Goal: Information Seeking & Learning: Learn about a topic

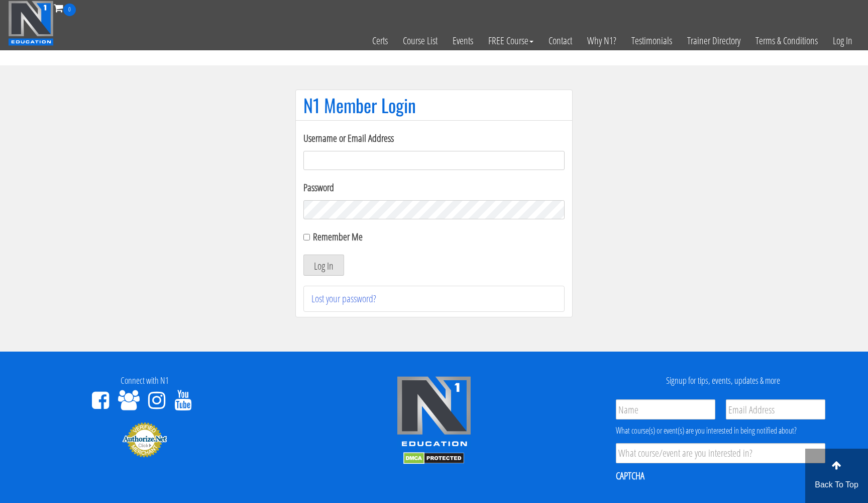
type input "sarahjh021504@gmail.com"
click at [324, 265] on button "Log In" at bounding box center [324, 264] width 41 height 21
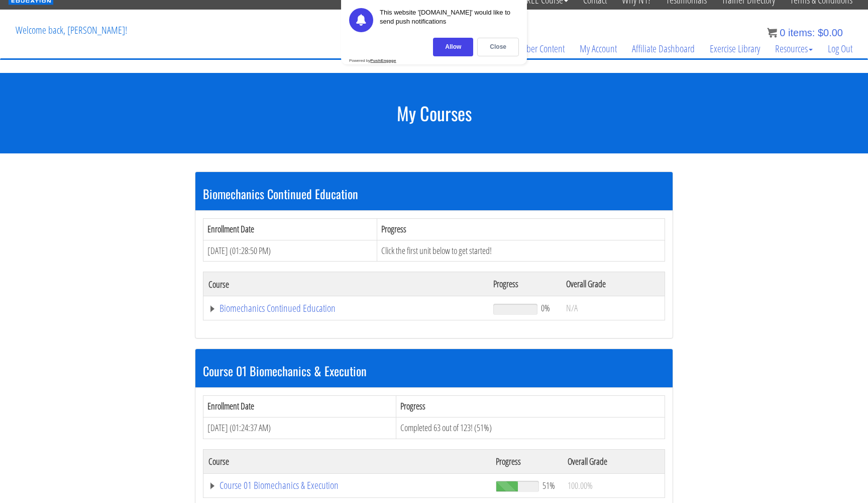
scroll to position [77, 0]
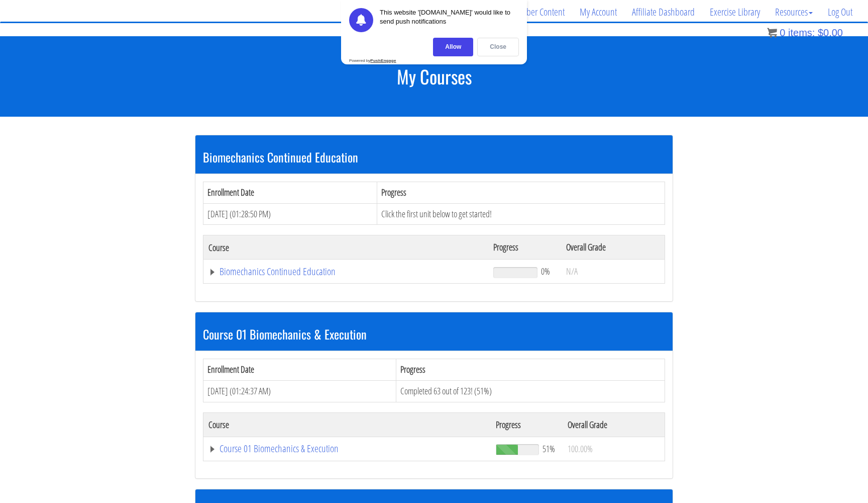
click at [498, 50] on div "Close" at bounding box center [498, 47] width 42 height 19
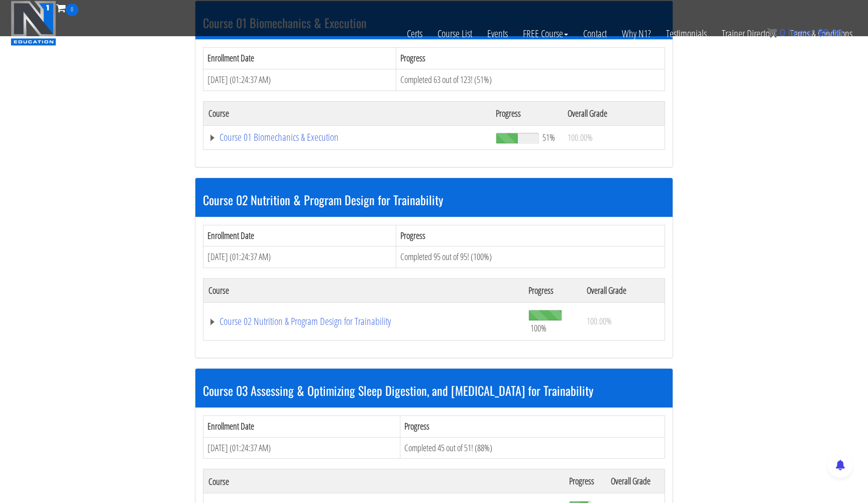
scroll to position [342, 0]
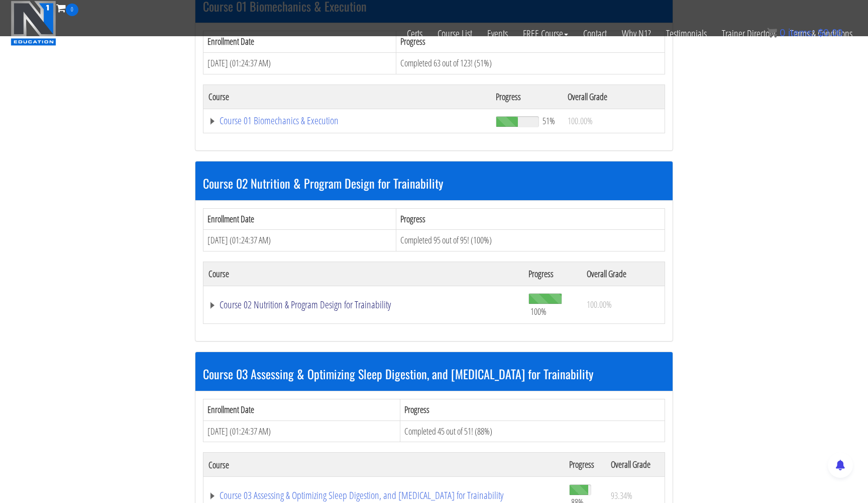
click at [336, 306] on link "Course 02 Nutrition & Program Design for Trainability" at bounding box center [364, 305] width 310 height 10
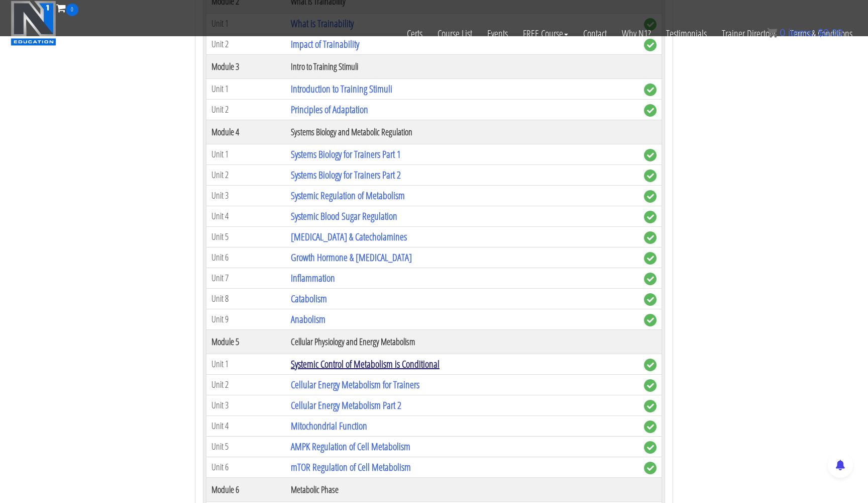
scroll to position [751, 0]
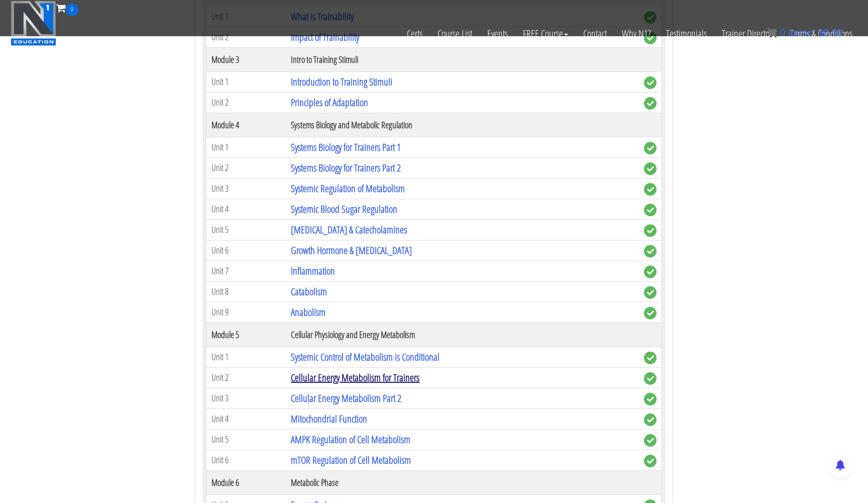
click at [345, 376] on link "Cellular Energy Metabolism for Trainers" at bounding box center [355, 377] width 129 height 14
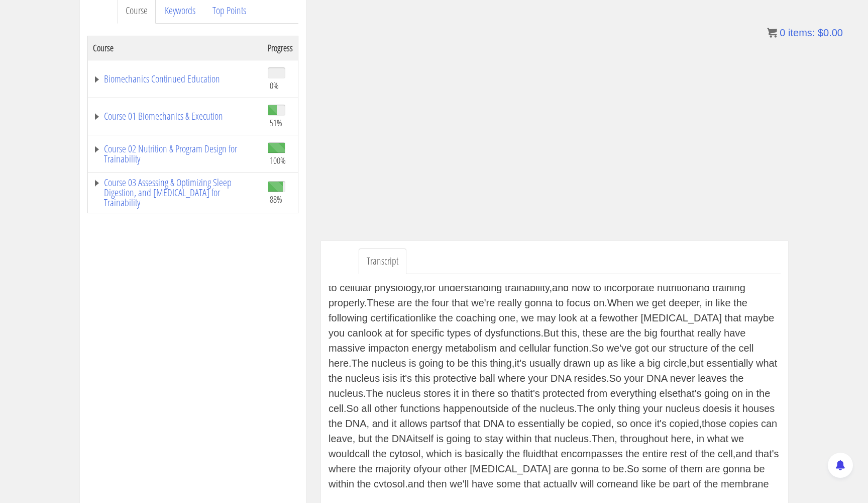
scroll to position [102, 0]
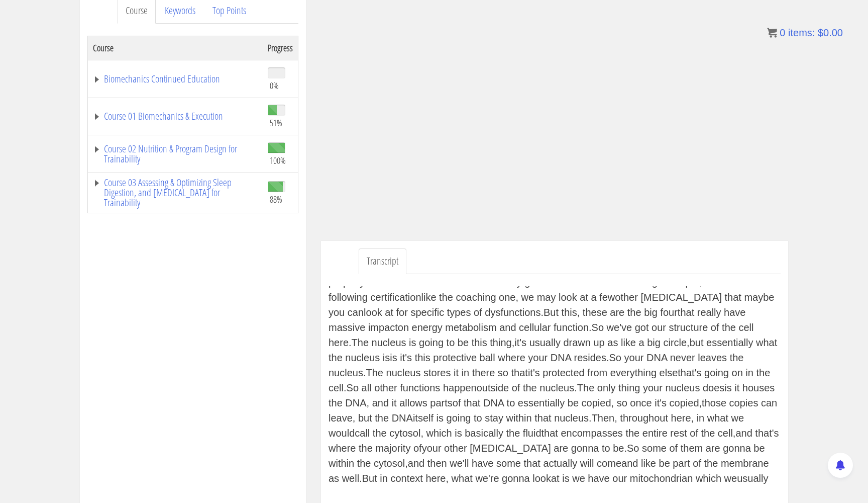
click at [576, 415] on div "(techno music) I'm gonna introduce you to the most important parts of the cell…" at bounding box center [555, 386] width 452 height 201
click at [596, 416] on div "(techno music) I'm gonna introduce you to the most important parts of the cell…" at bounding box center [555, 386] width 452 height 201
click at [463, 412] on div "(techno music) I'm gonna introduce you to the most important parts of the cell…" at bounding box center [555, 386] width 452 height 201
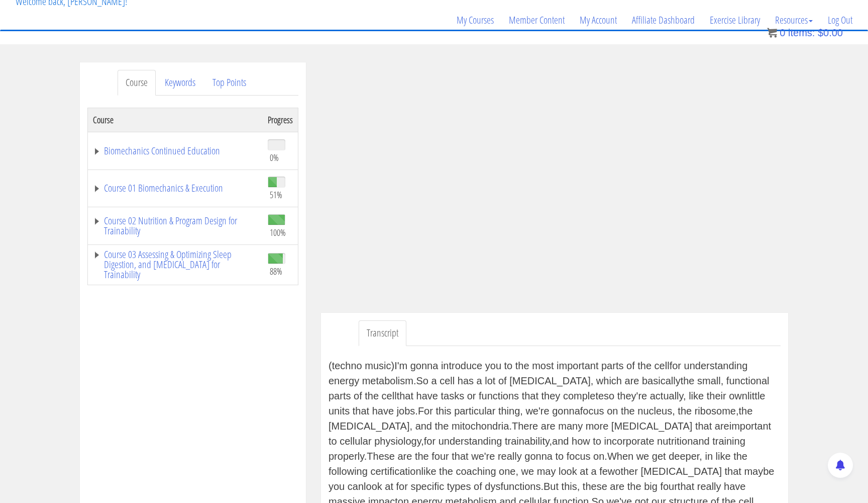
scroll to position [123, 0]
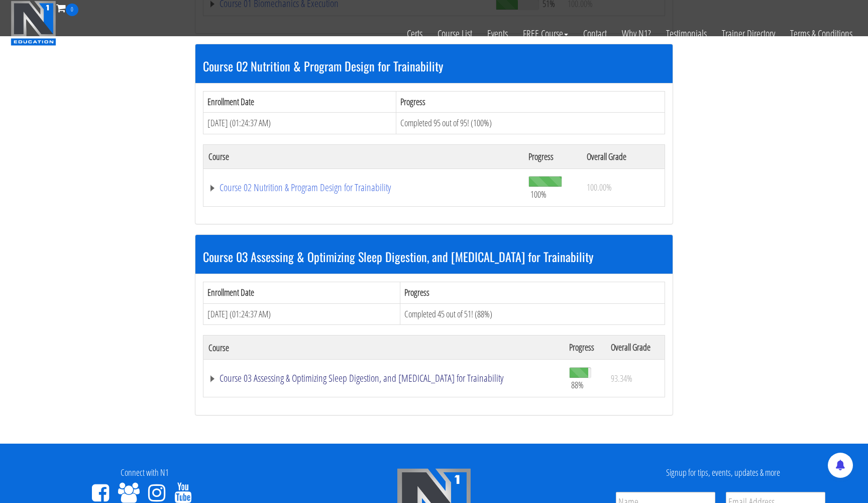
scroll to position [395, 0]
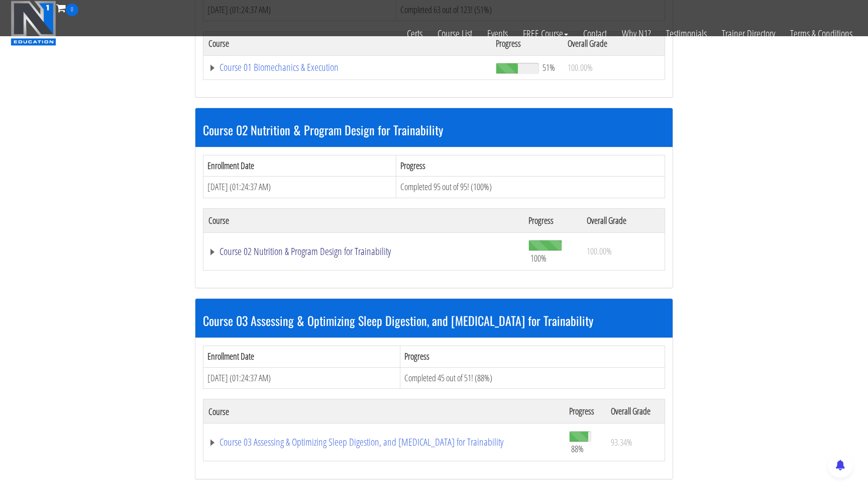
click at [354, 246] on link "Course 02 Nutrition & Program Design for Trainability" at bounding box center [364, 251] width 310 height 10
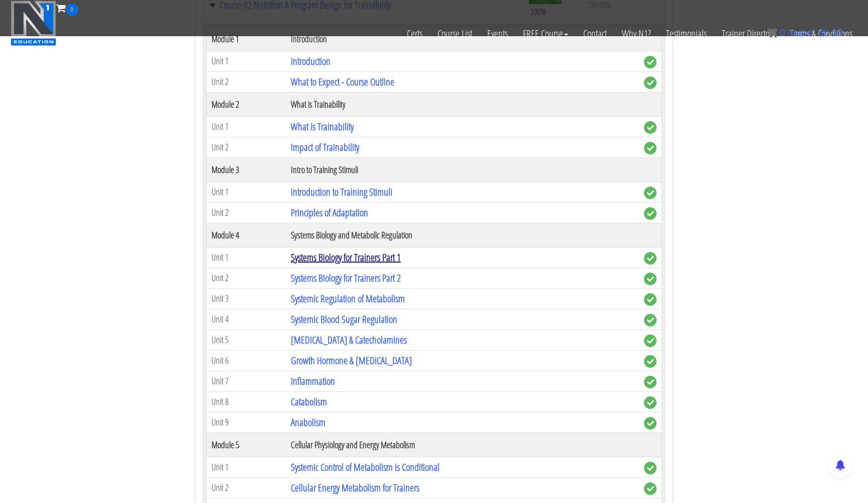
scroll to position [632, 0]
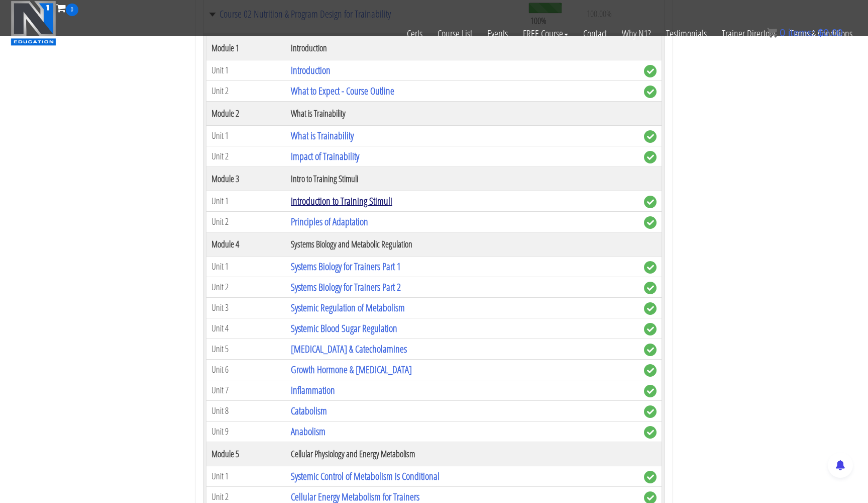
click at [336, 200] on link "Introduction to Training Stimuli" at bounding box center [342, 201] width 102 height 14
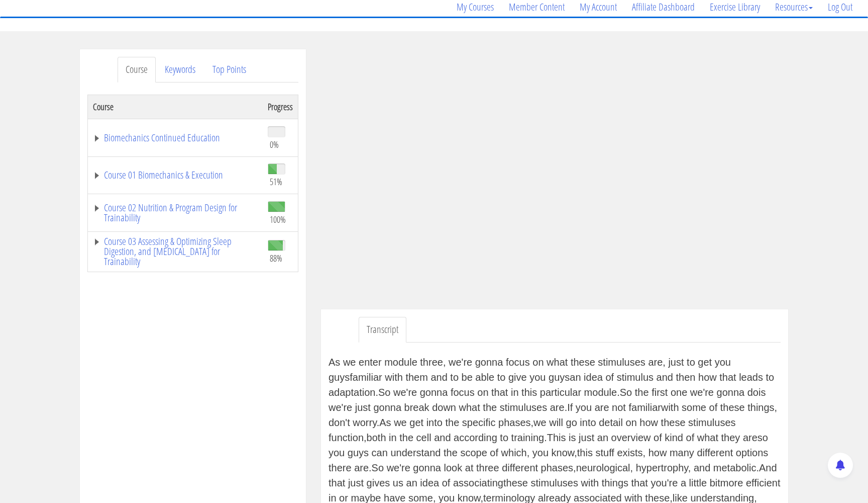
scroll to position [61, 0]
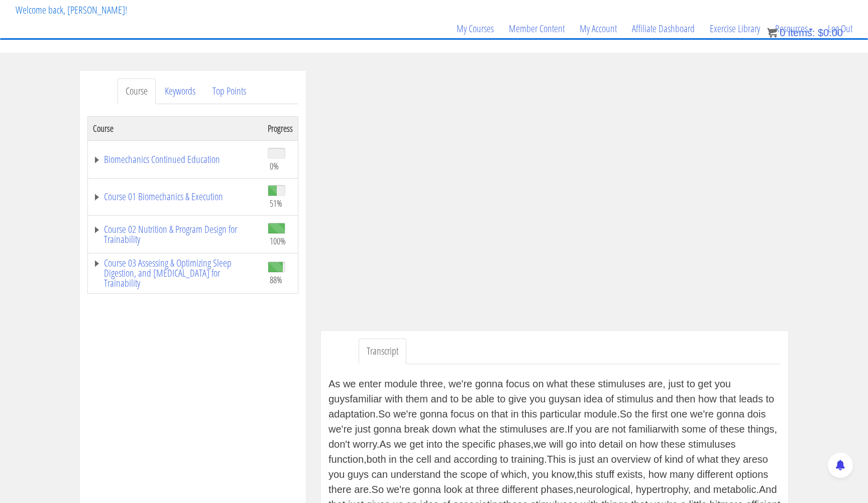
click at [846, 172] on div "Course Keywords Top Points Course Progress Biomechanics Continued Education 0% …" at bounding box center [434, 366] width 868 height 590
click at [813, 208] on div "Course Keywords Top Points Course Progress Biomechanics Continued Education 0% …" at bounding box center [434, 366] width 868 height 590
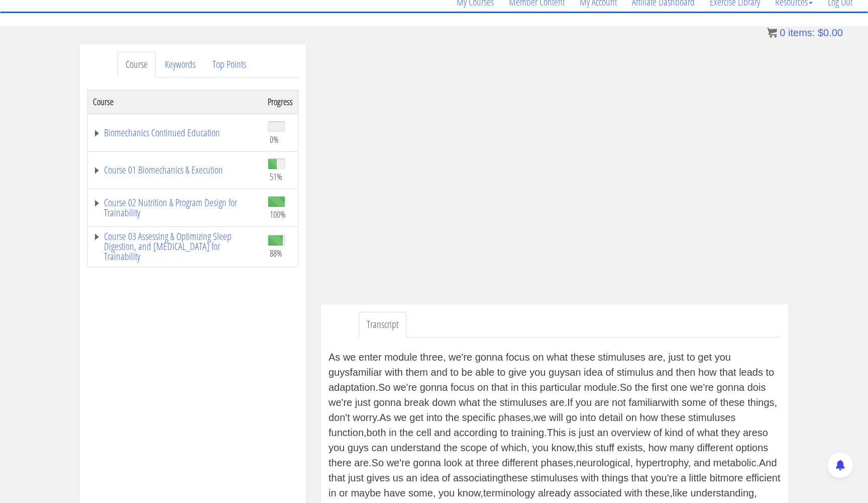
scroll to position [87, 0]
click at [815, 198] on div "Course Keywords Top Points Course Progress Biomechanics Continued Education 0% …" at bounding box center [434, 340] width 868 height 590
click at [818, 218] on div "Course Keywords Top Points Course Progress Biomechanics Continued Education 0% …" at bounding box center [434, 340] width 868 height 590
click at [827, 201] on div "Course Keywords Top Points Course Progress Biomechanics Continued Education 0% …" at bounding box center [434, 340] width 868 height 590
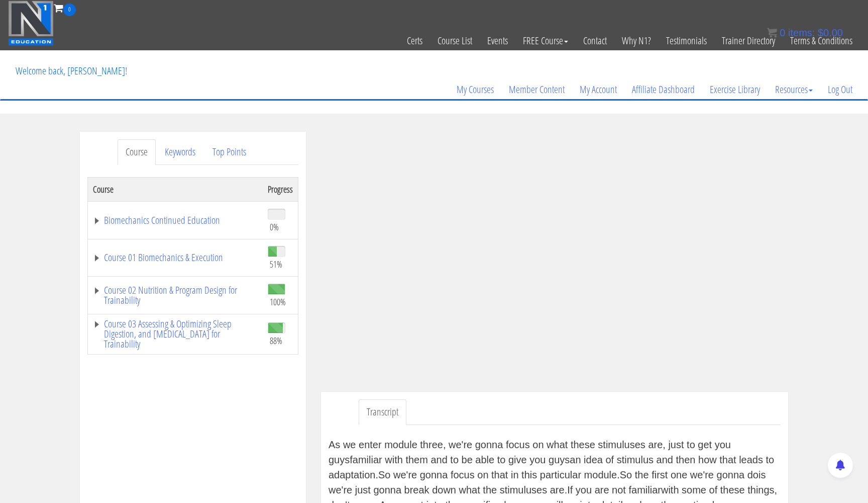
scroll to position [59, 0]
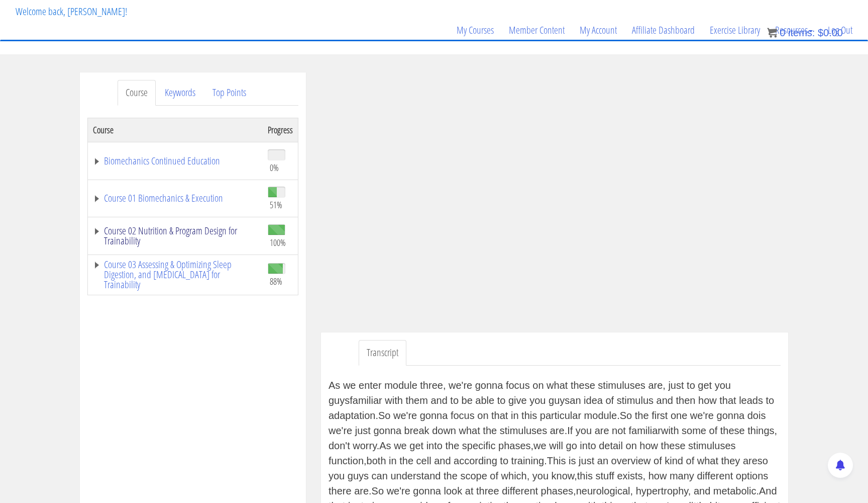
click at [152, 227] on link "Course 02 Nutrition & Program Design for Trainability" at bounding box center [175, 236] width 165 height 20
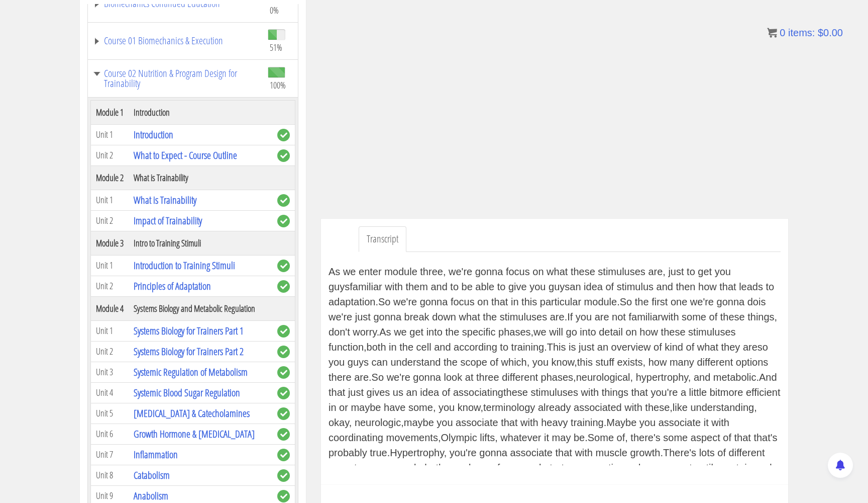
scroll to position [63, 0]
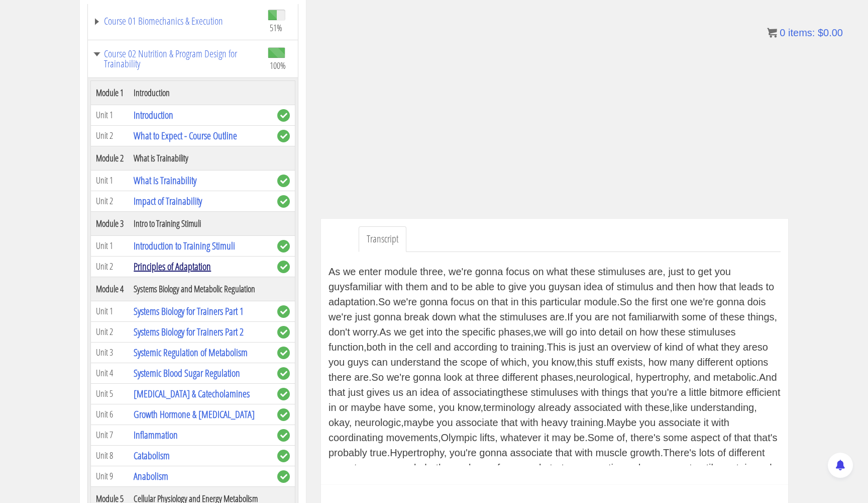
click at [199, 273] on link "Principles of Adaptation" at bounding box center [172, 266] width 77 height 14
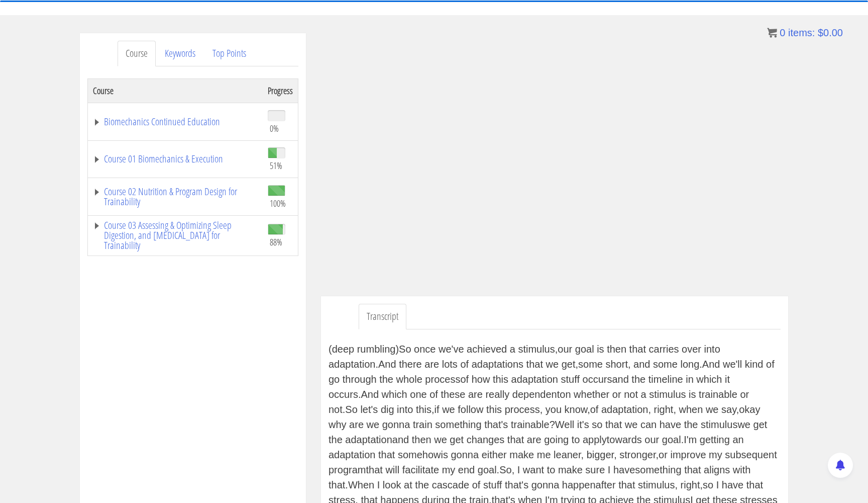
scroll to position [91, 0]
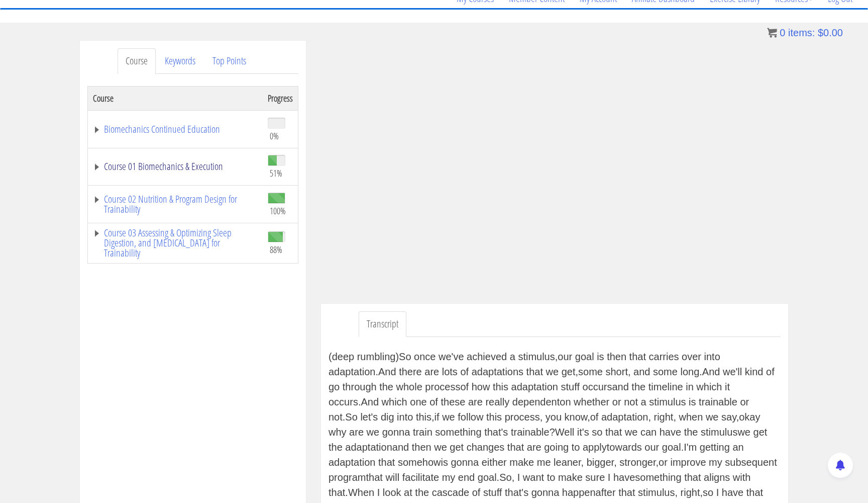
click at [165, 167] on link "Course 01 Biomechanics & Execution" at bounding box center [175, 166] width 165 height 10
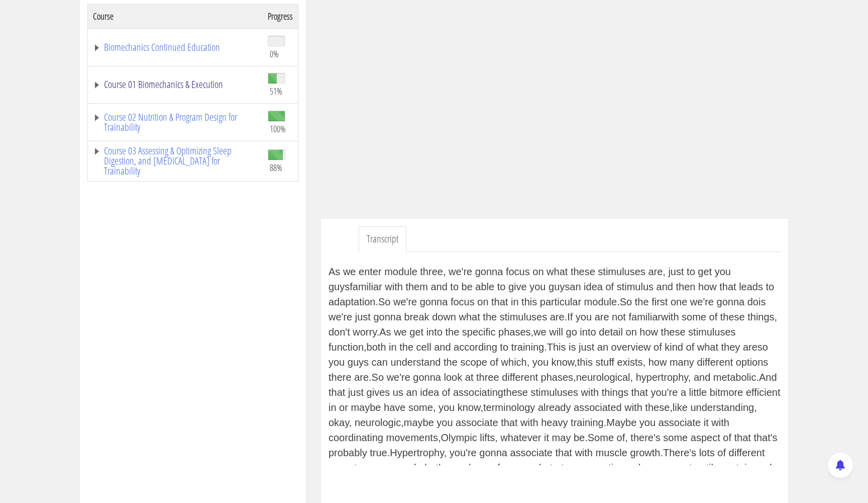
click at [155, 84] on link "Course 01 Biomechanics & Execution" at bounding box center [175, 84] width 165 height 10
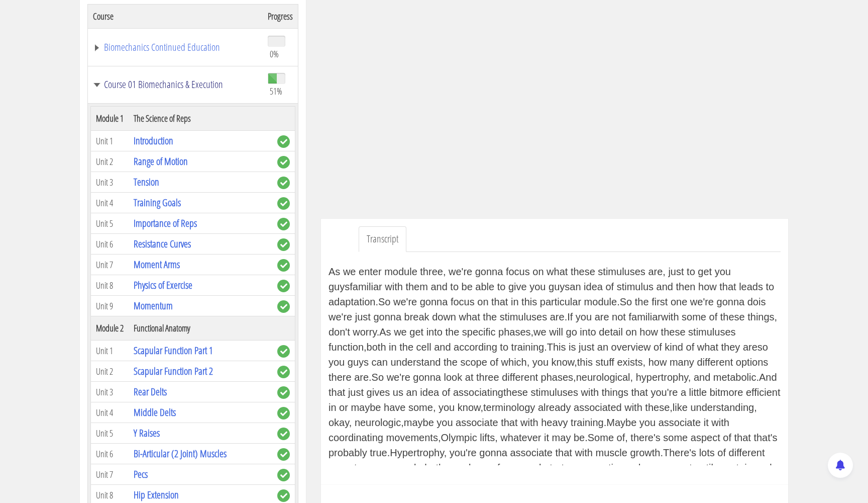
click at [155, 84] on link "Course 01 Biomechanics & Execution" at bounding box center [175, 84] width 165 height 10
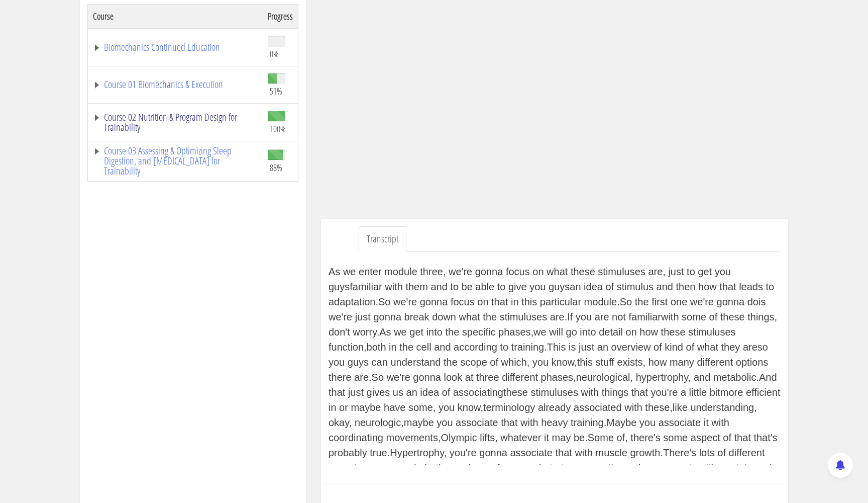
click at [161, 116] on link "Course 02 Nutrition & Program Design for Trainability" at bounding box center [175, 122] width 165 height 20
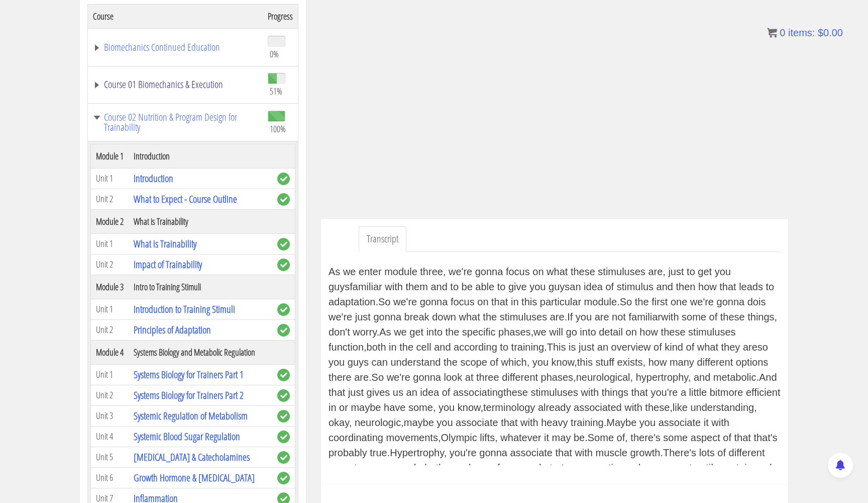
click at [165, 80] on link "Course 01 Biomechanics & Execution" at bounding box center [175, 84] width 165 height 10
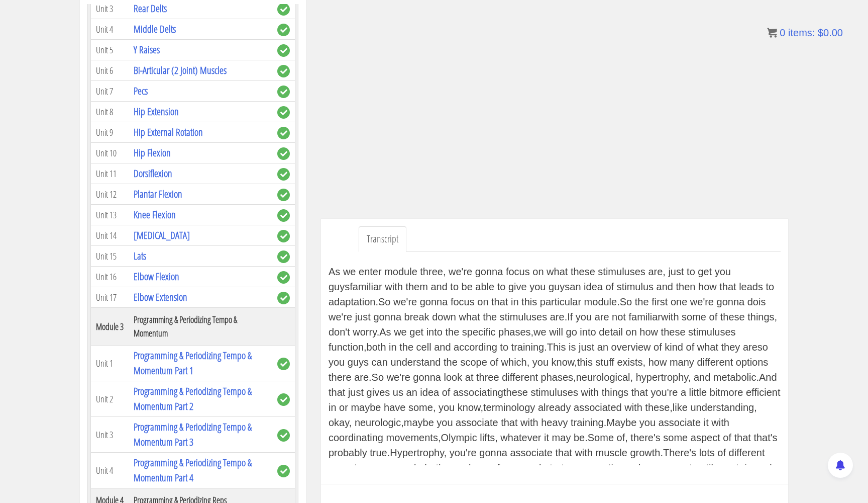
scroll to position [383, 0]
click at [141, 262] on link "Lats" at bounding box center [140, 255] width 13 height 14
